Goal: Task Accomplishment & Management: Manage account settings

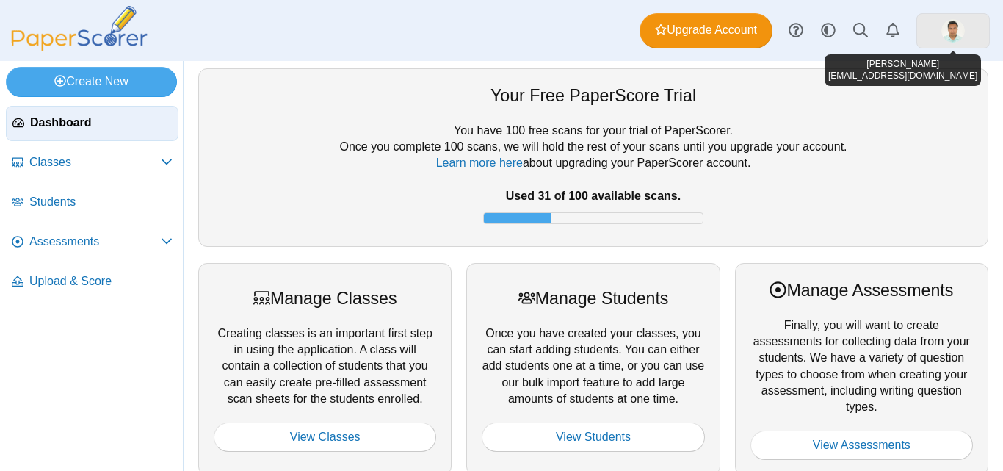
click at [969, 33] on link at bounding box center [953, 30] width 73 height 35
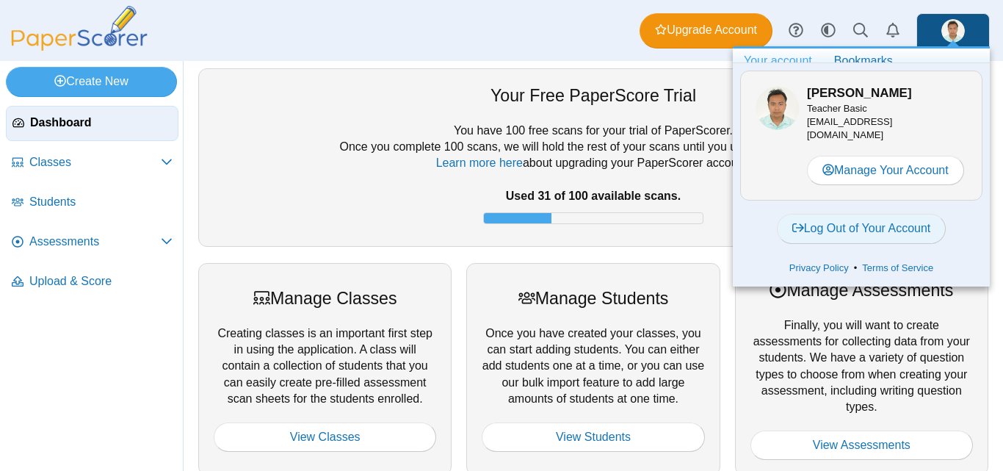
click at [867, 238] on link "Log Out of Your Account" at bounding box center [862, 228] width 170 height 29
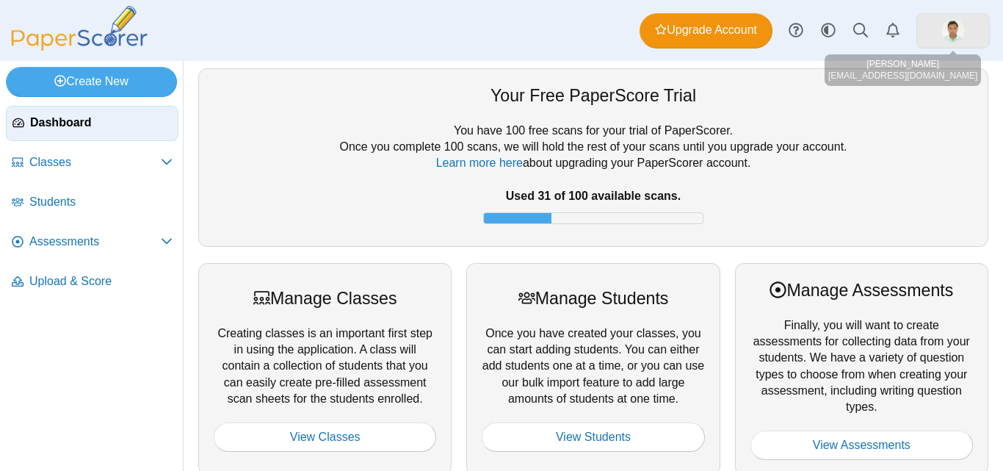
click at [955, 25] on img at bounding box center [954, 31] width 24 height 24
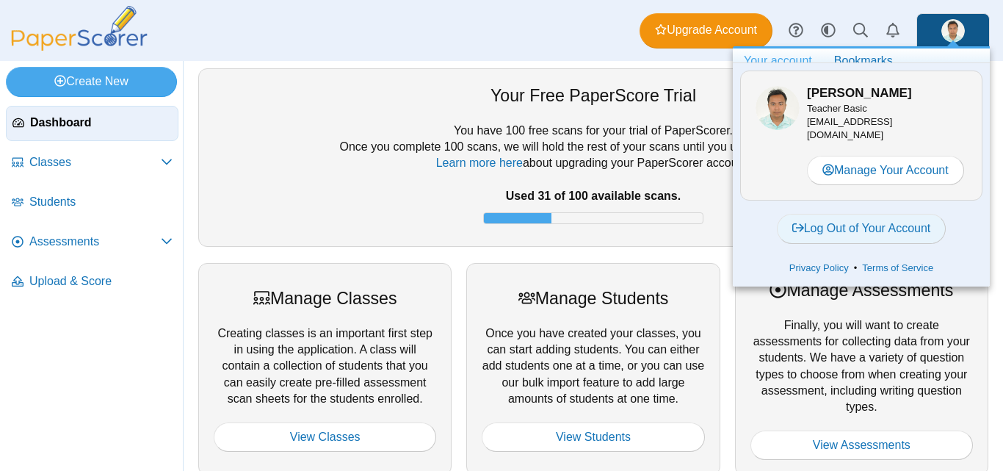
click at [865, 242] on link "Log Out of Your Account" at bounding box center [862, 228] width 170 height 29
